Goal: Task Accomplishment & Management: Manage account settings

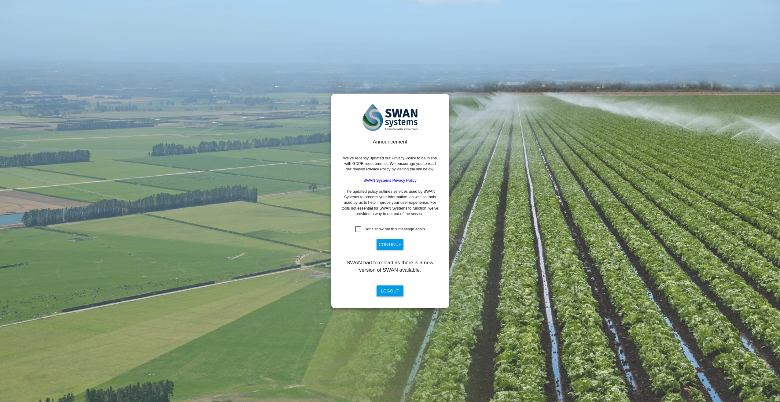
click at [360, 226] on div "Don't show me this message again" at bounding box center [358, 229] width 6 height 6
click at [393, 245] on button "Continue" at bounding box center [389, 244] width 27 height 11
click at [385, 244] on button "Continue" at bounding box center [389, 244] width 27 height 11
click at [358, 229] on div "Don't show me this message again" at bounding box center [358, 229] width 6 height 6
click at [390, 291] on button "Logout" at bounding box center [389, 290] width 27 height 11
